Goal: Task Accomplishment & Management: Manage account settings

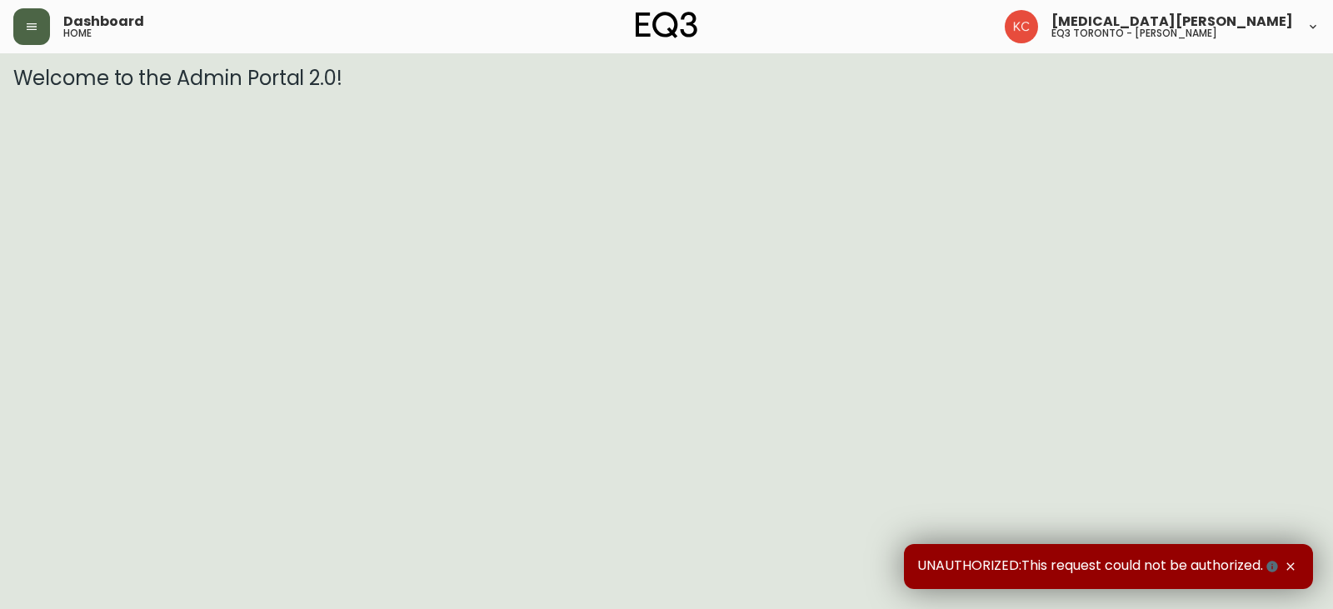
click at [14, 25] on button "button" at bounding box center [31, 26] width 37 height 37
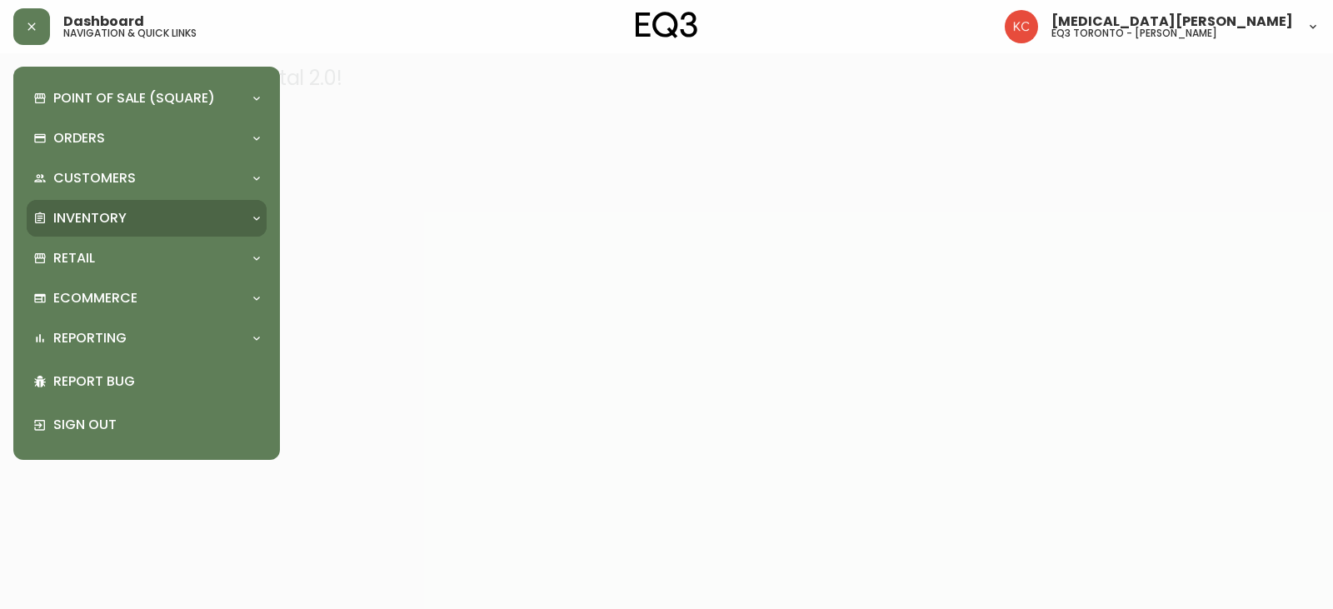
click at [107, 222] on p "Inventory" at bounding box center [89, 218] width 73 height 18
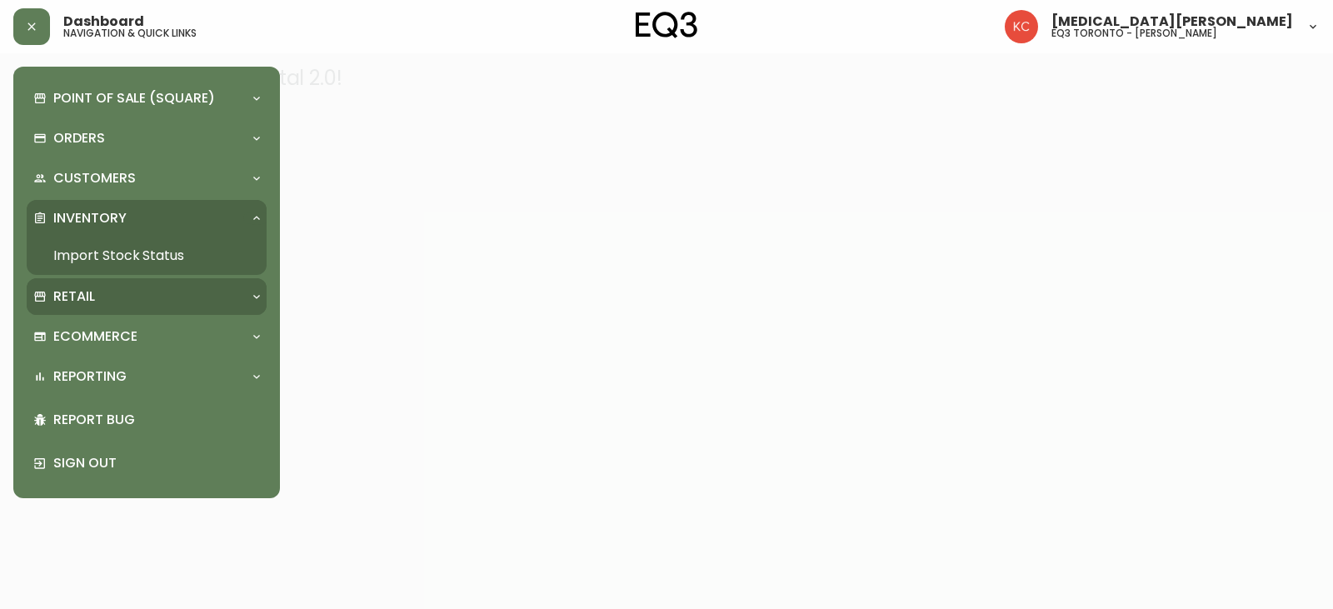
click at [91, 300] on p "Retail" at bounding box center [74, 296] width 42 height 18
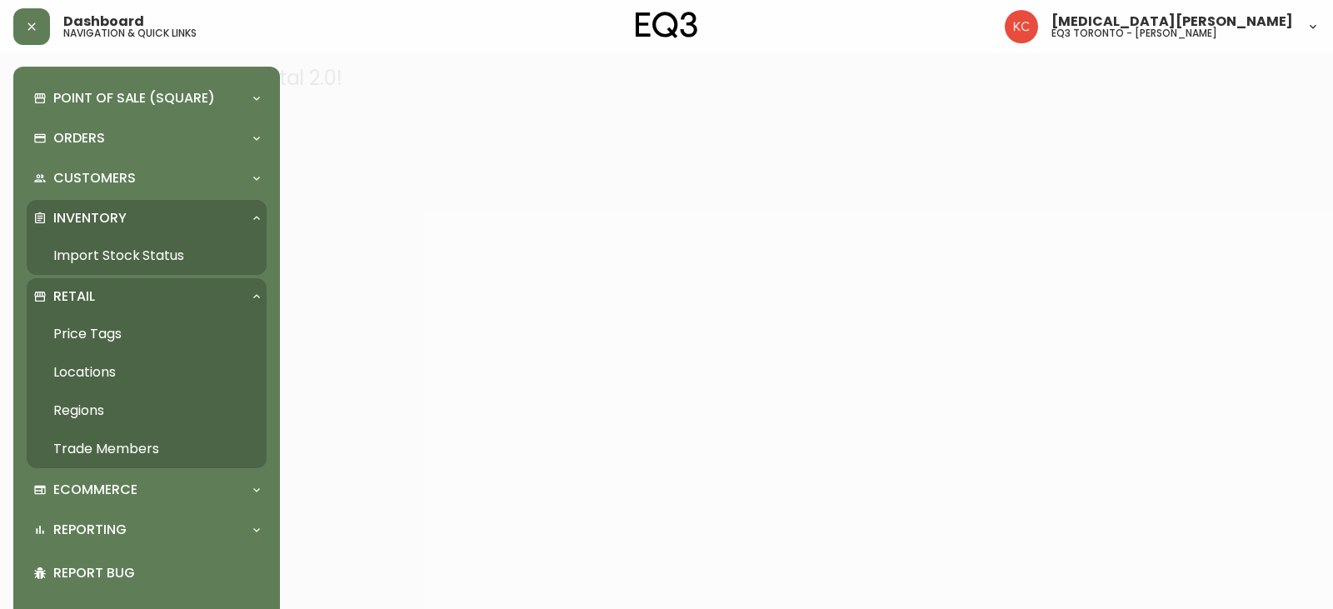
click at [133, 449] on link "Trade Members" at bounding box center [147, 449] width 240 height 38
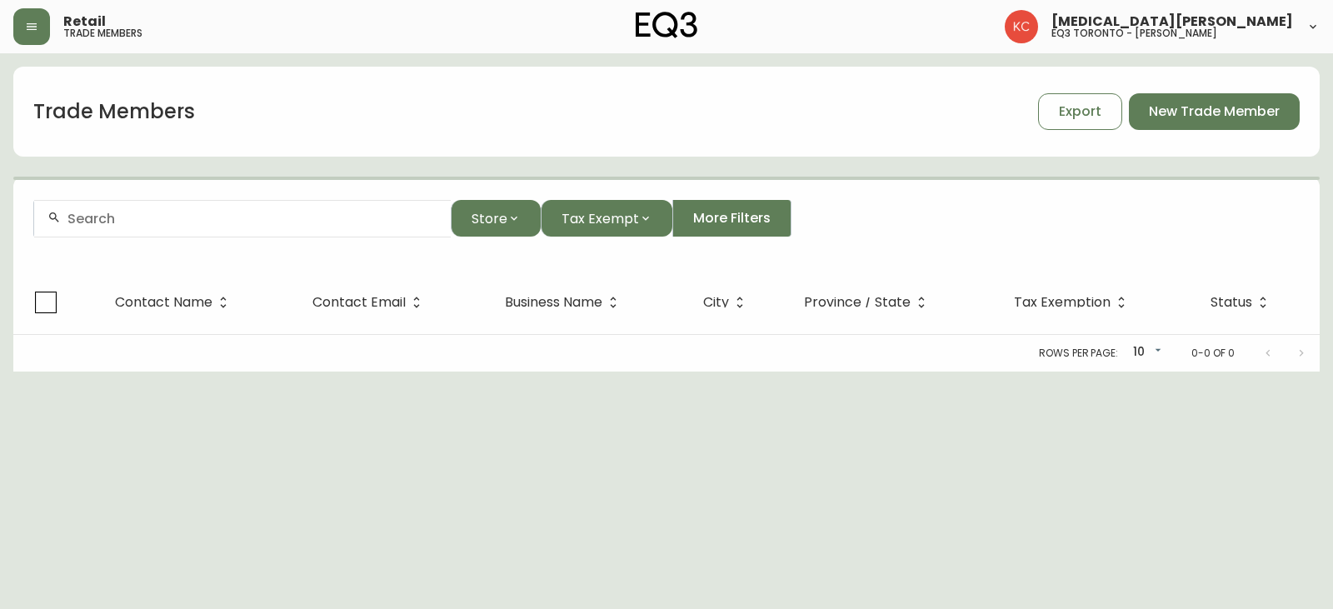
click at [176, 212] on input "text" at bounding box center [252, 219] width 370 height 16
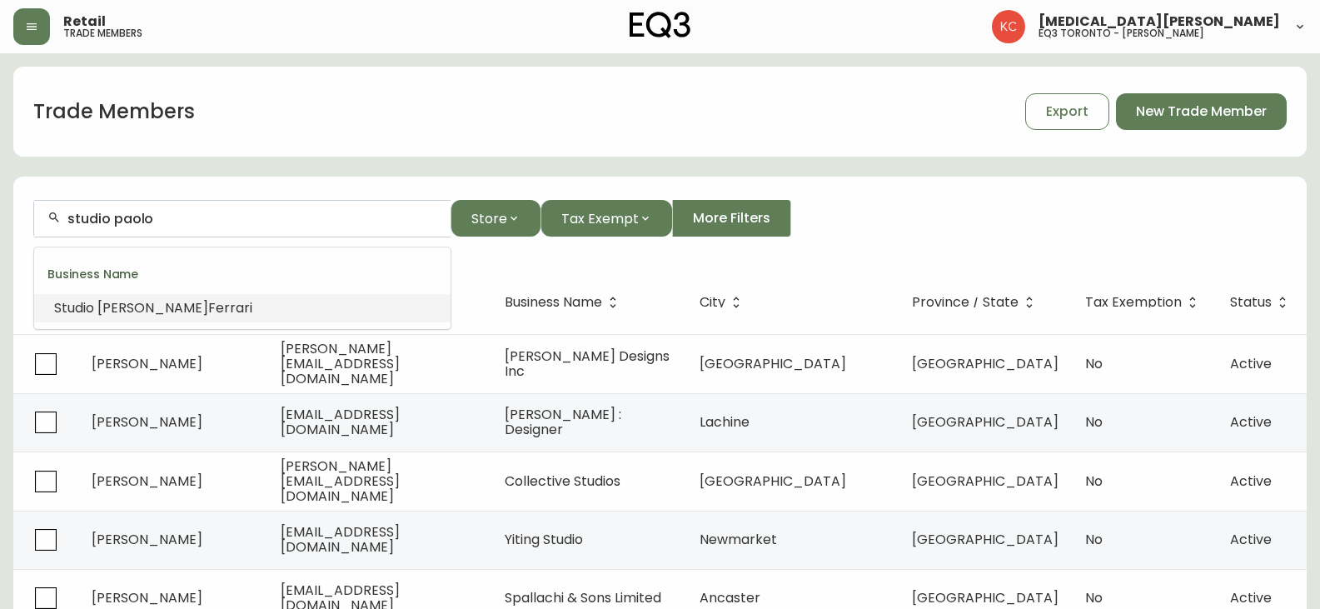
click at [208, 306] on span "Ferrari" at bounding box center [230, 307] width 44 height 19
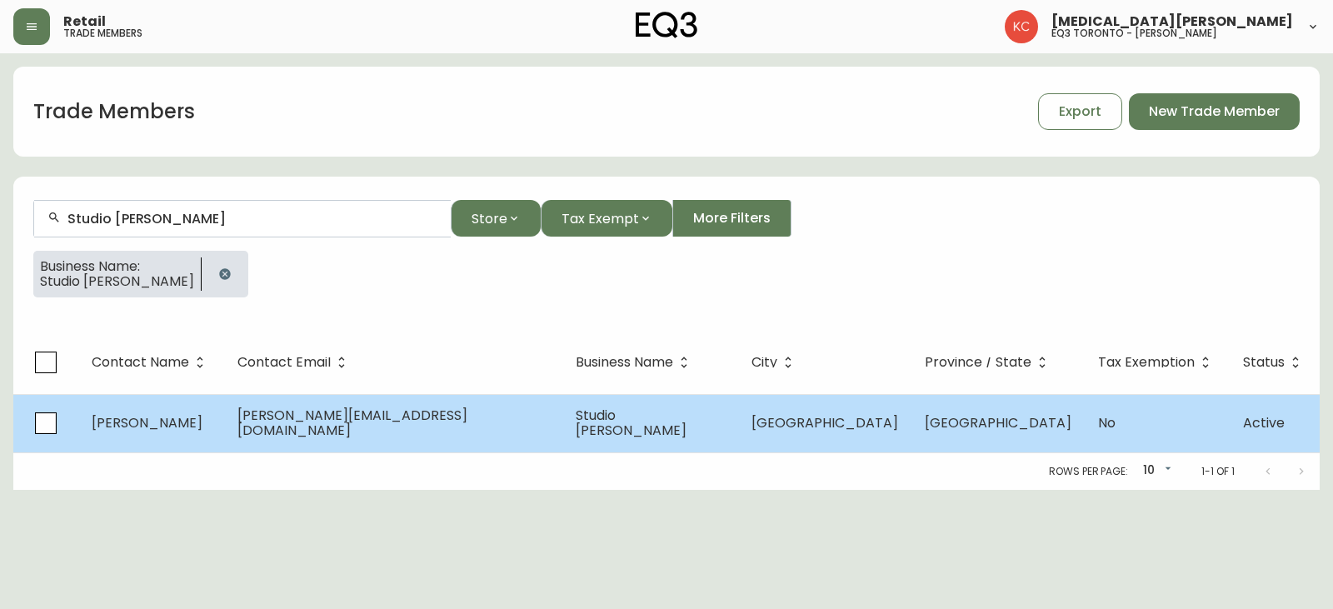
type input "Studio [PERSON_NAME]"
click at [371, 436] on td "[PERSON_NAME][EMAIL_ADDRESS][DOMAIN_NAME]" at bounding box center [393, 423] width 338 height 58
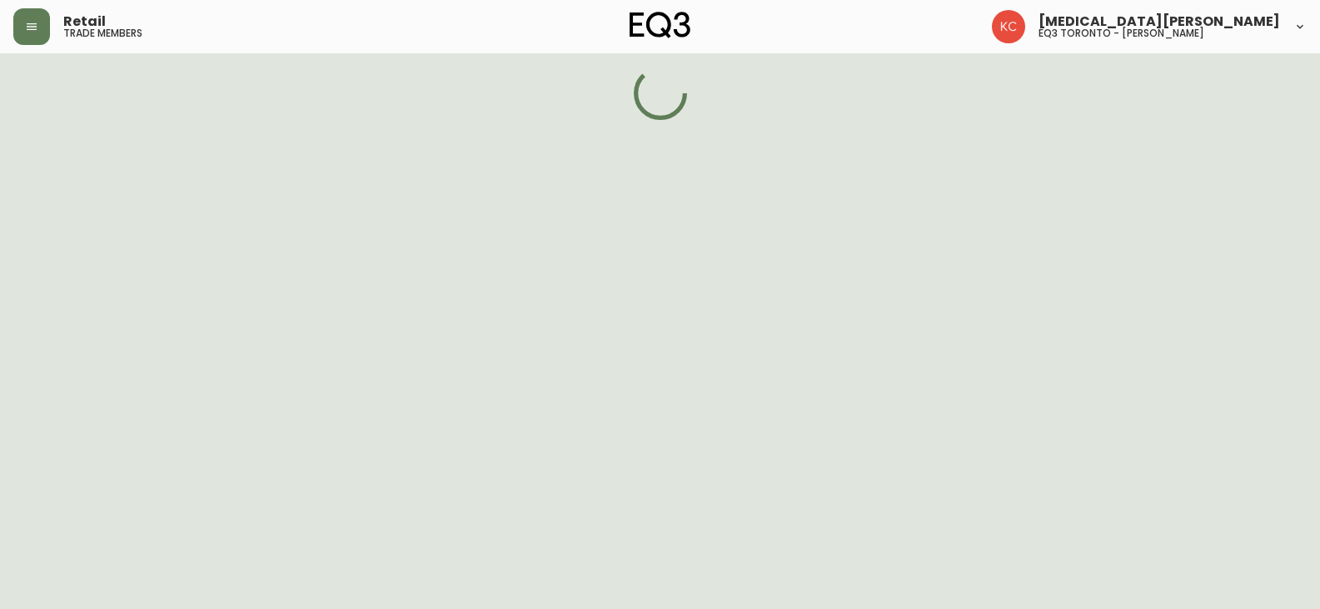
select select "ON"
select select "CA"
select select "CA_EN"
select select "Other"
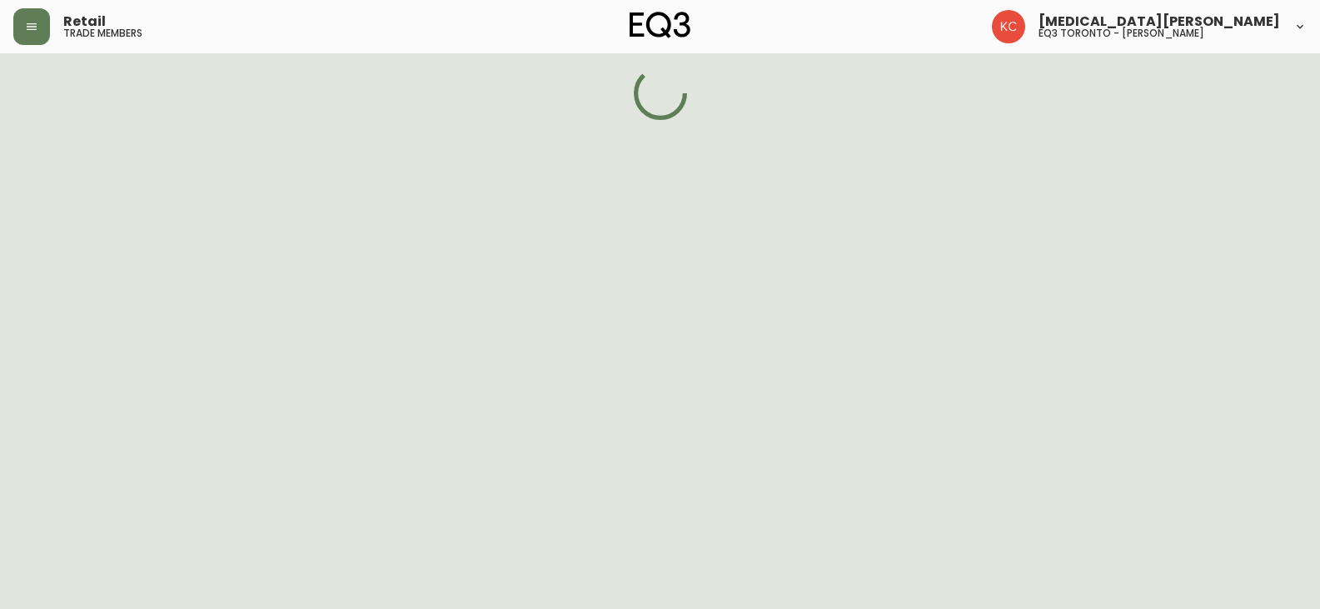
select select "false"
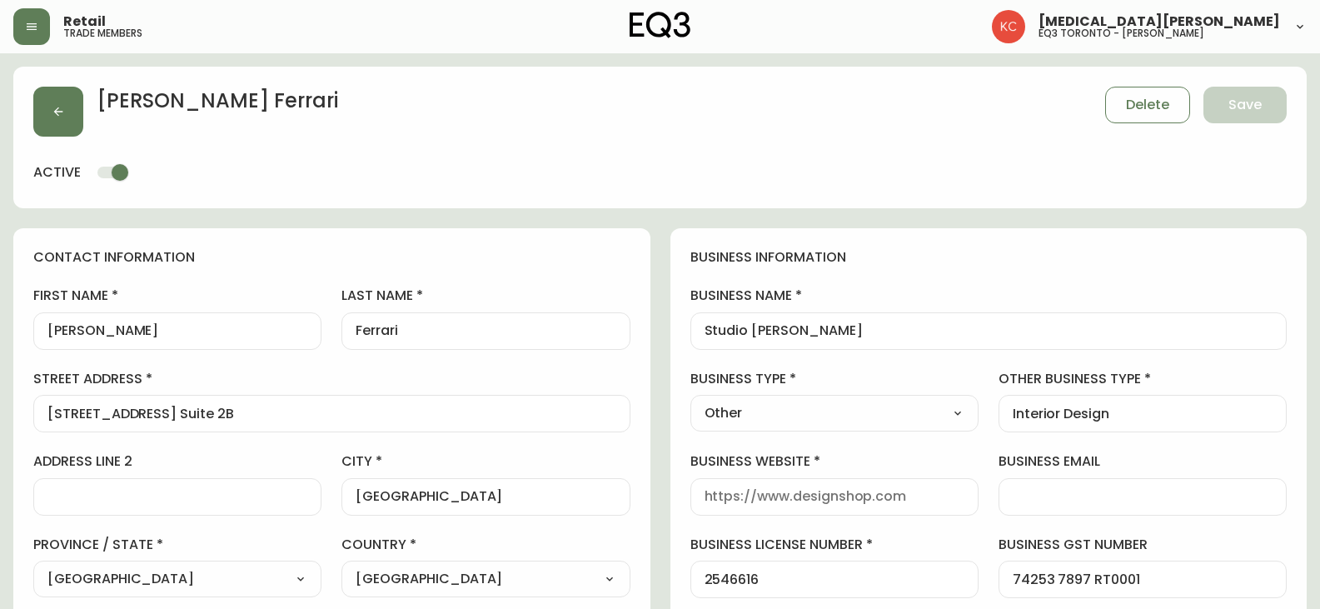
type input "EQ3 [GEOGRAPHIC_DATA] - [PERSON_NAME]"
select select "cjw10z96s008u6gs0ccm7hd19"
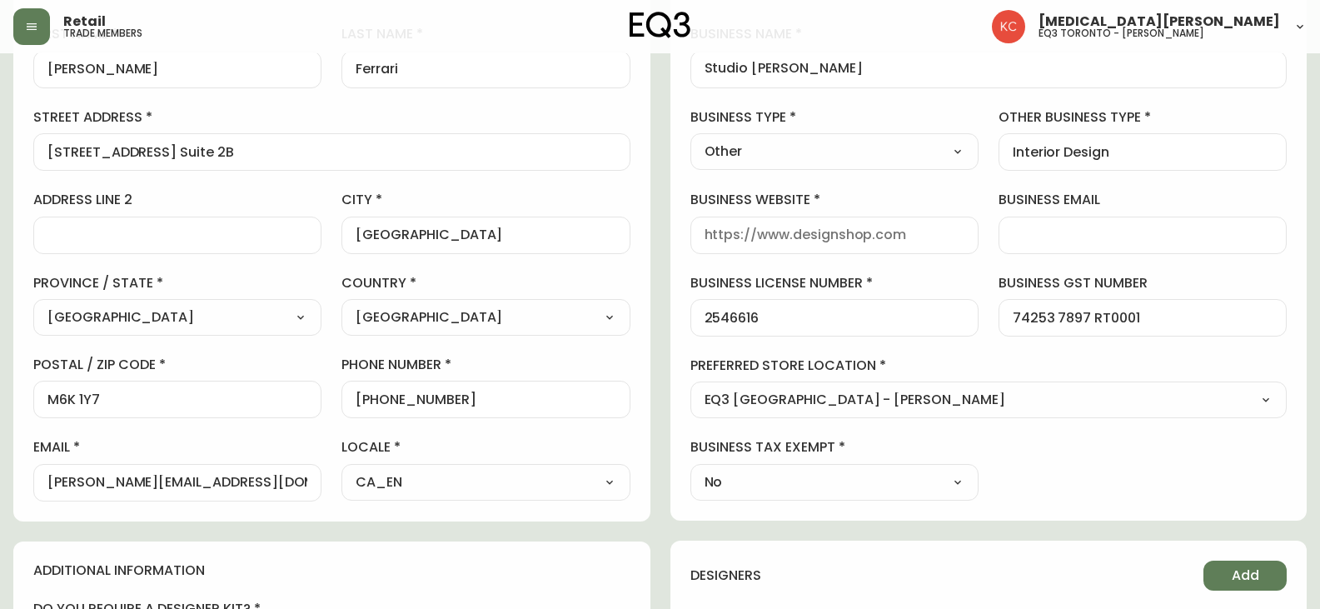
scroll to position [250, 0]
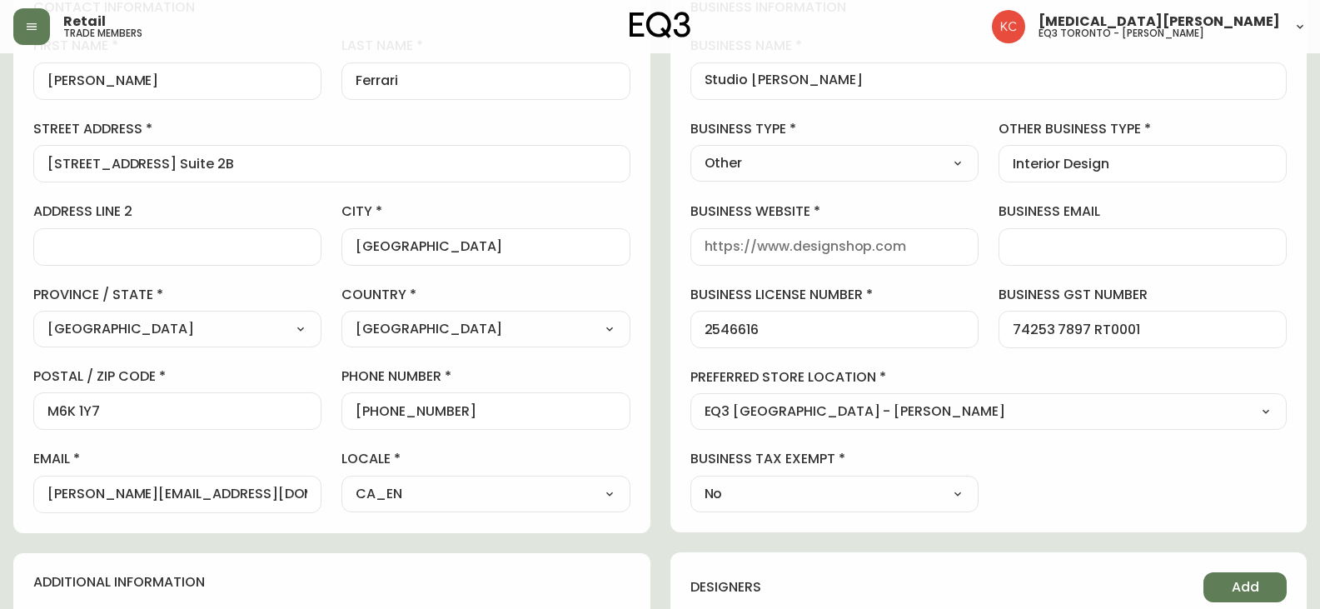
click at [948, 369] on label "preferred store location" at bounding box center [989, 377] width 597 height 18
